Goal: Find specific page/section: Find specific page/section

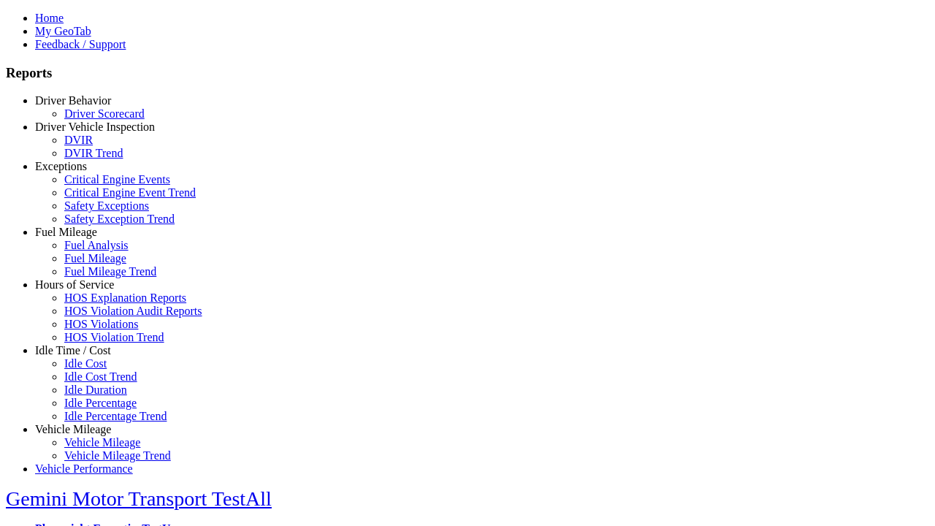
click at [84, 356] on link "Idle Time / Cost" at bounding box center [73, 350] width 76 height 12
click at [95, 370] on link "Idle Cost" at bounding box center [85, 363] width 42 height 12
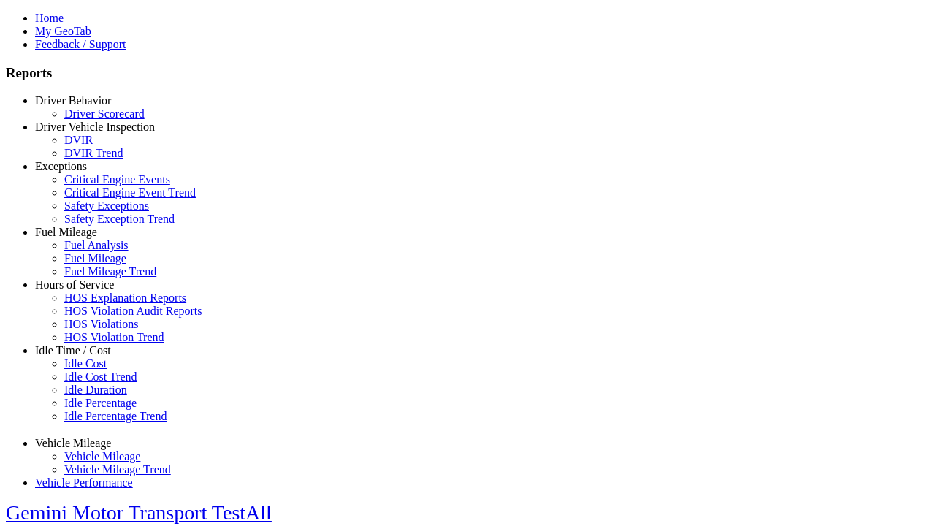
select select "**"
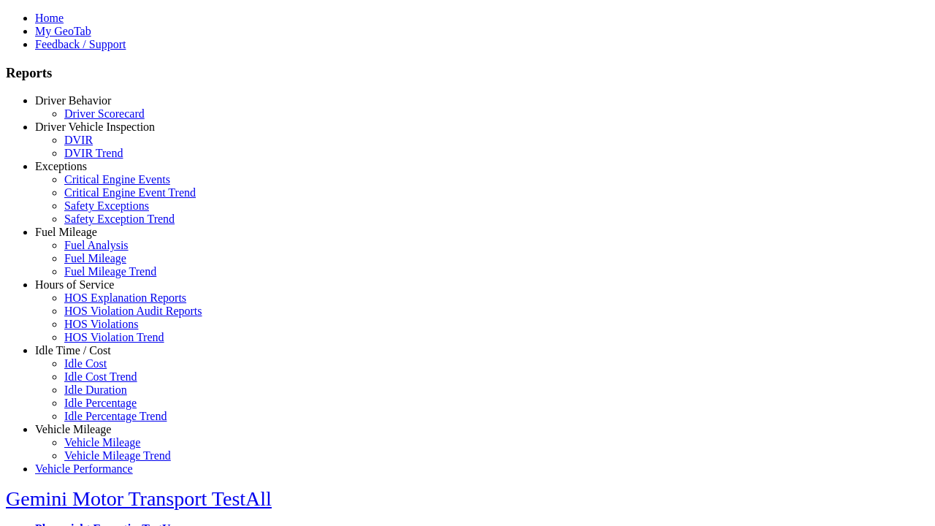
type input "**********"
